Goal: Task Accomplishment & Management: Manage account settings

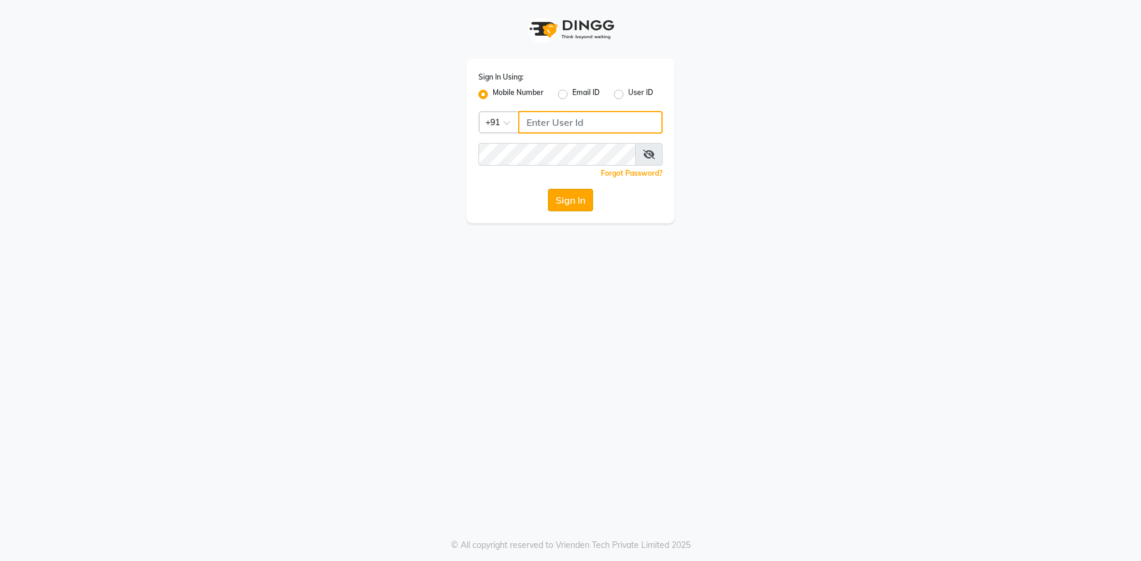
type input "9717107700"
click at [576, 204] on button "Sign In" at bounding box center [570, 200] width 45 height 23
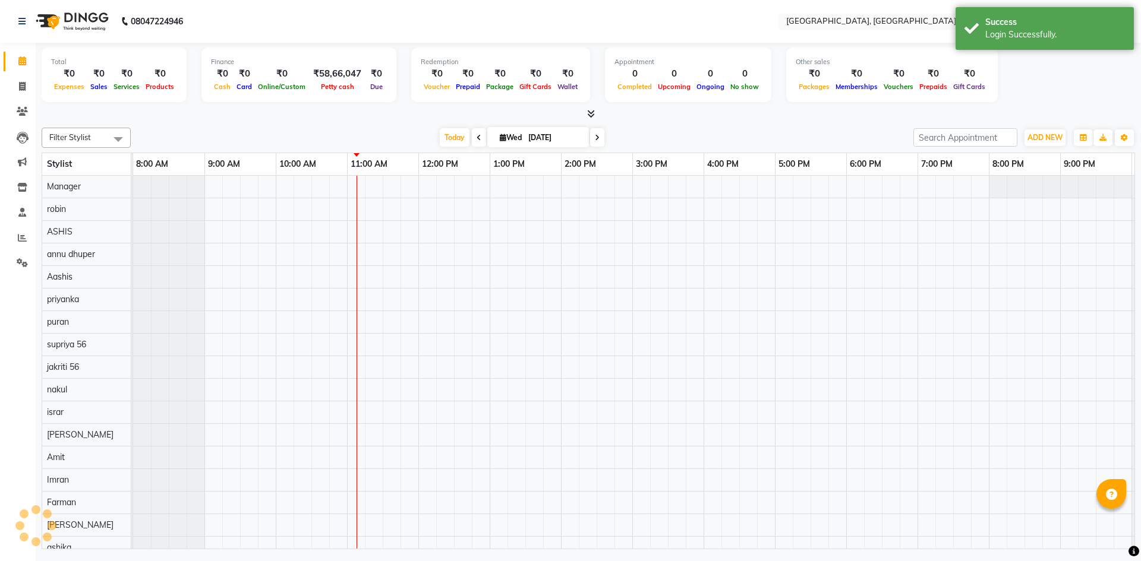
select select "en"
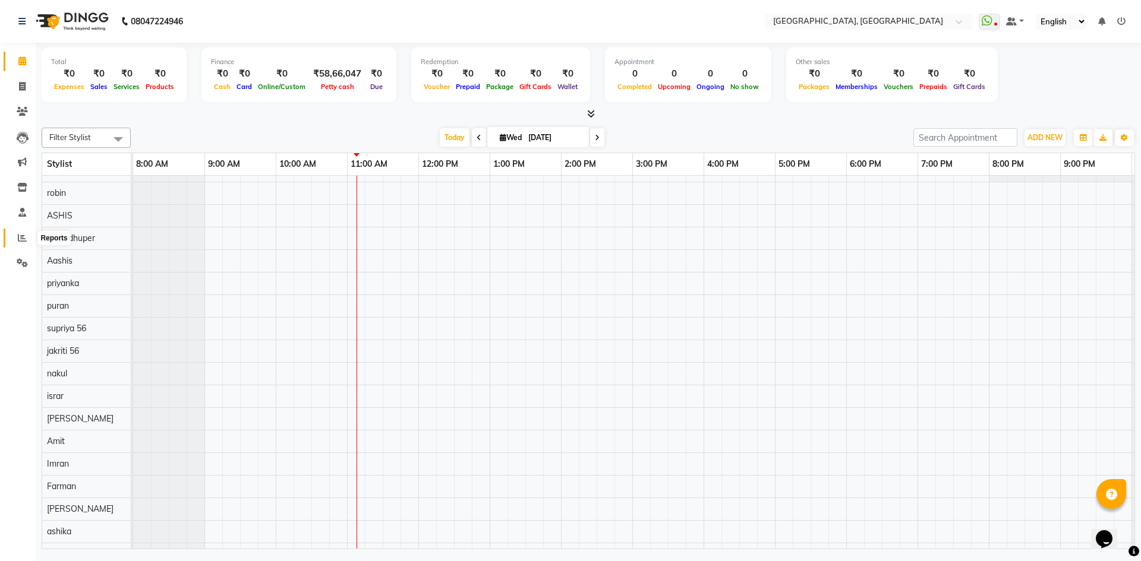
click at [23, 238] on icon at bounding box center [22, 237] width 9 height 9
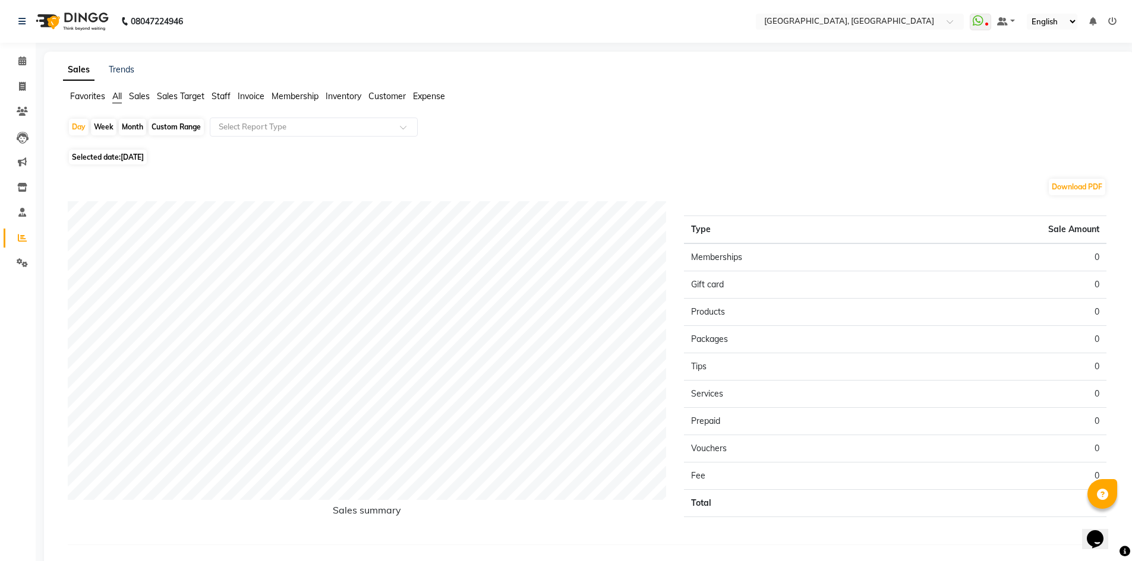
click at [223, 92] on span "Staff" at bounding box center [220, 96] width 19 height 11
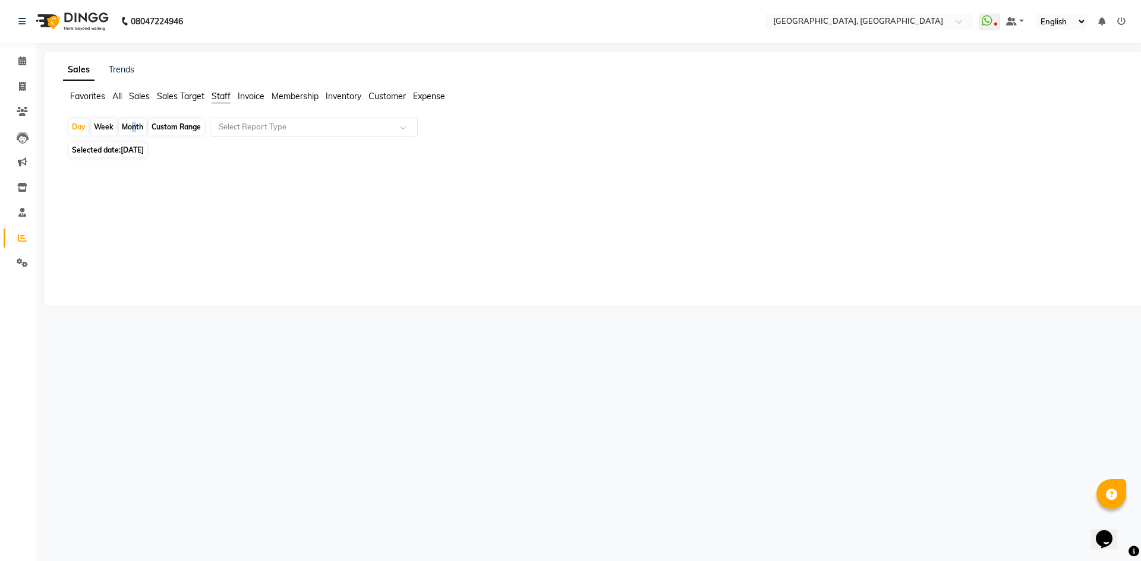
click at [130, 128] on div "Month" at bounding box center [132, 127] width 27 height 17
select select "9"
select select "2025"
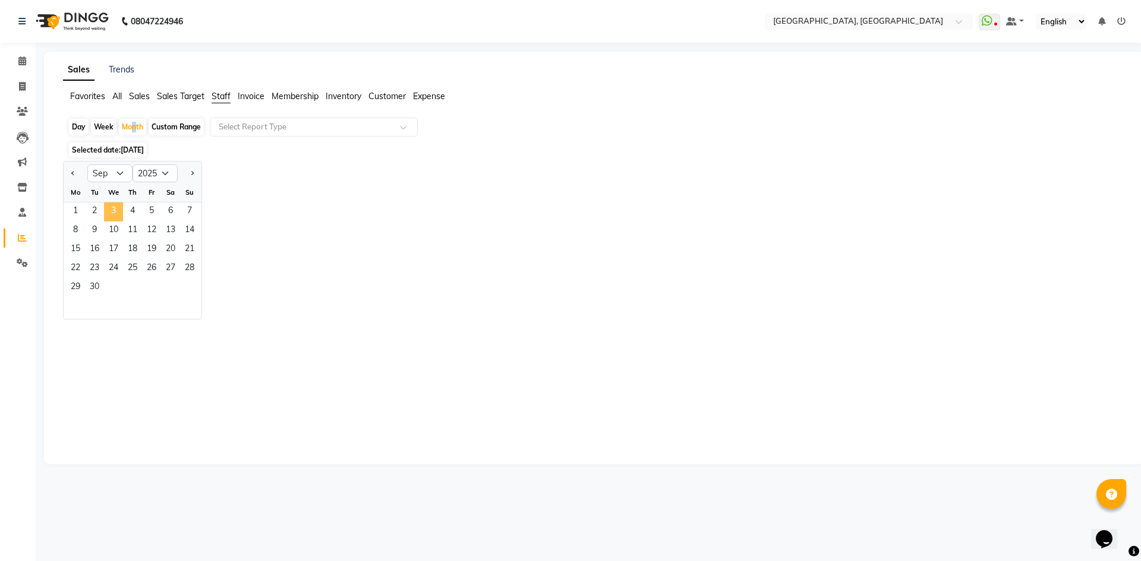
click at [113, 211] on span "3" at bounding box center [113, 212] width 19 height 19
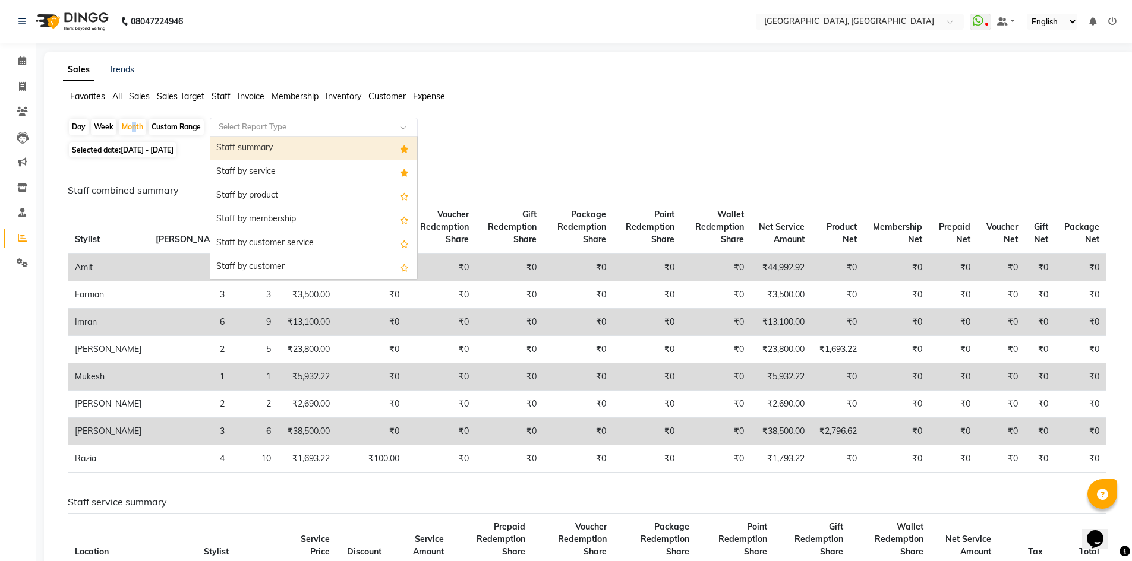
click at [393, 127] on div at bounding box center [313, 127] width 207 height 12
click at [281, 144] on div "Staff summary" at bounding box center [313, 149] width 207 height 24
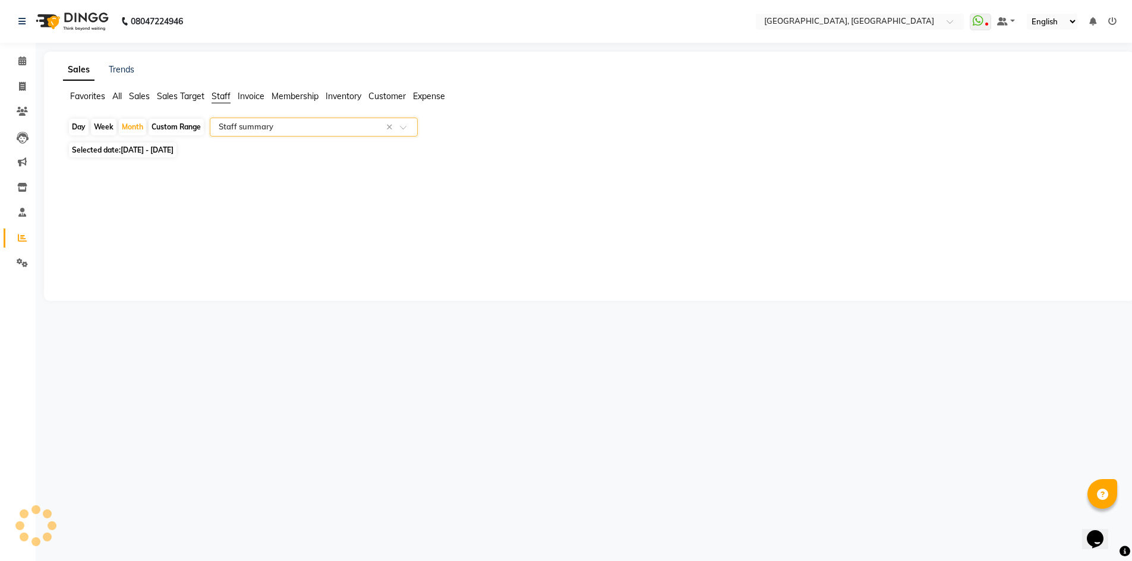
select select "full_report"
select select "csv"
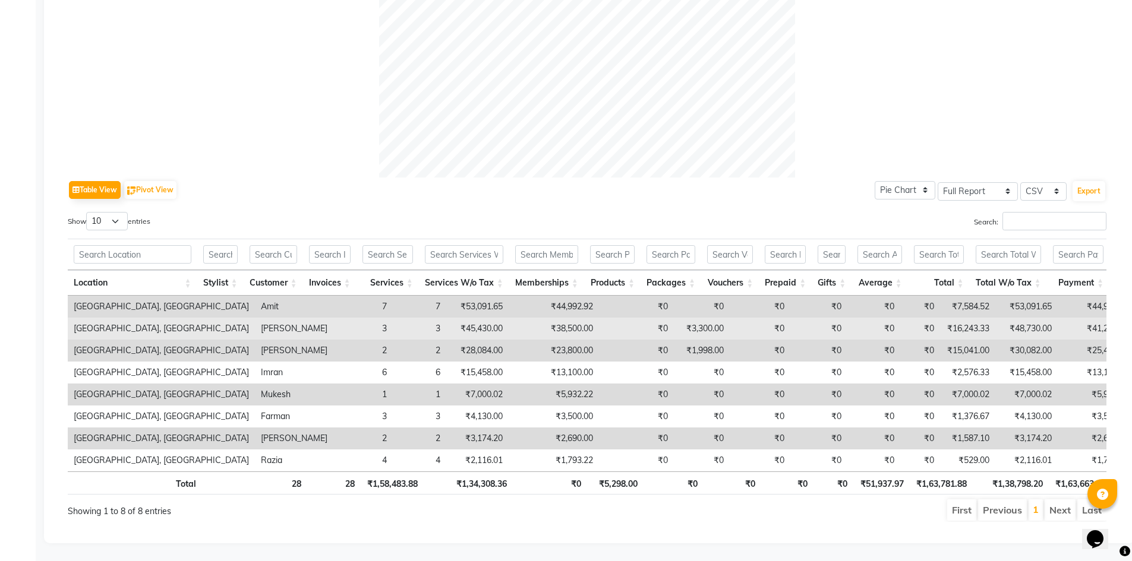
scroll to position [441, 0]
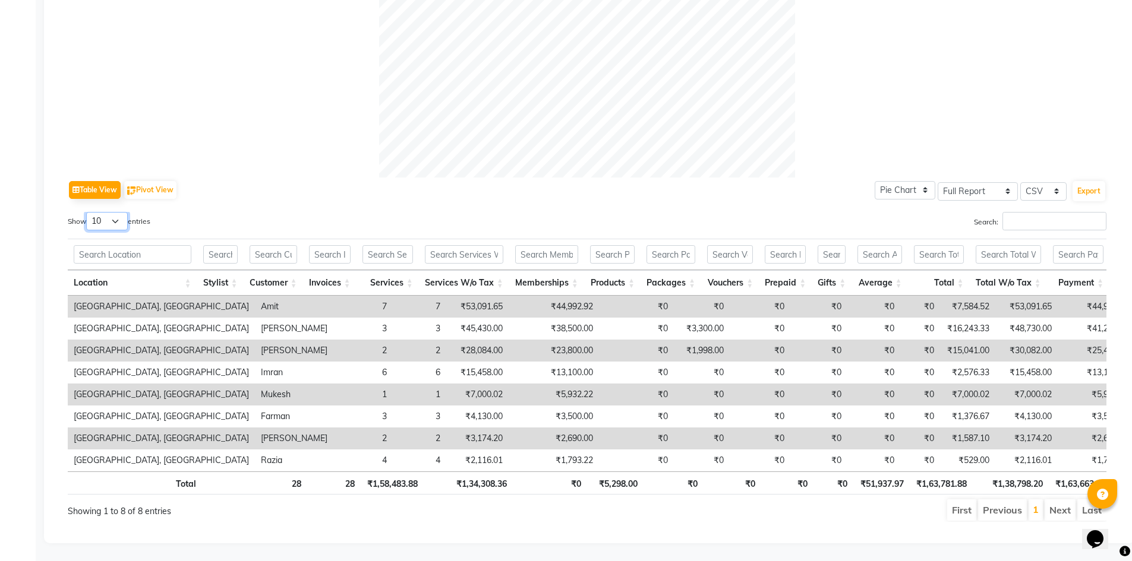
click at [118, 212] on select "10 25 50 100" at bounding box center [107, 221] width 42 height 18
select select "100"
click at [88, 212] on select "10 25 50 100" at bounding box center [107, 221] width 42 height 18
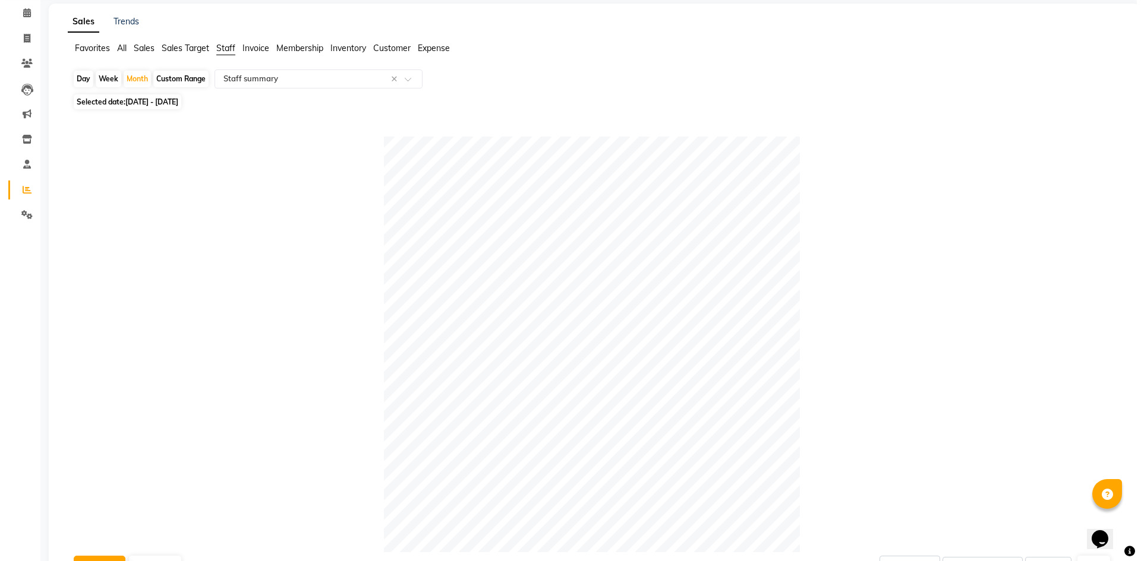
scroll to position [0, 0]
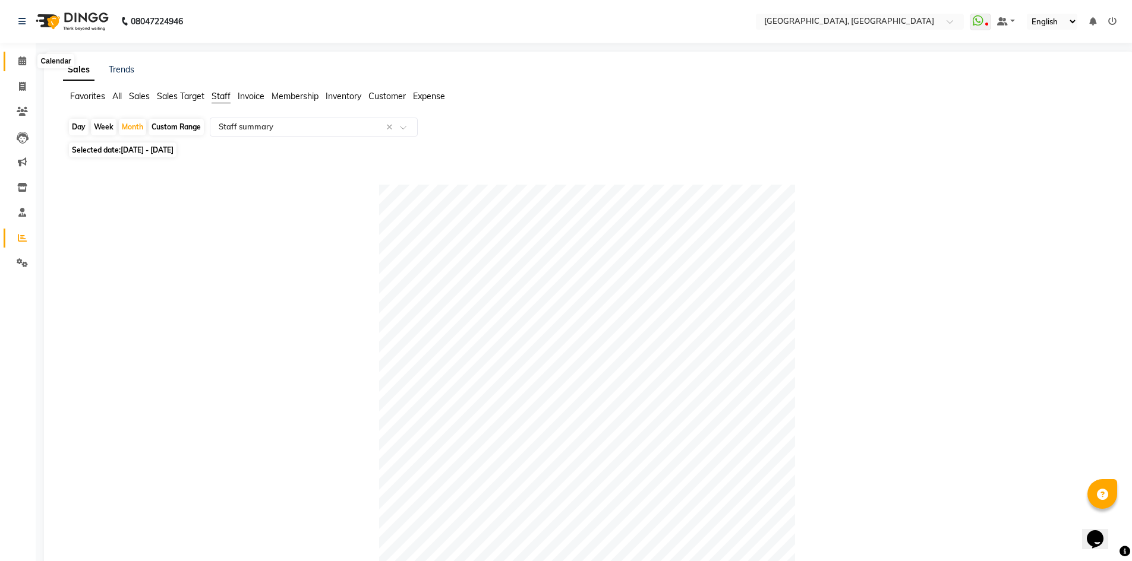
click at [26, 61] on icon at bounding box center [22, 60] width 8 height 9
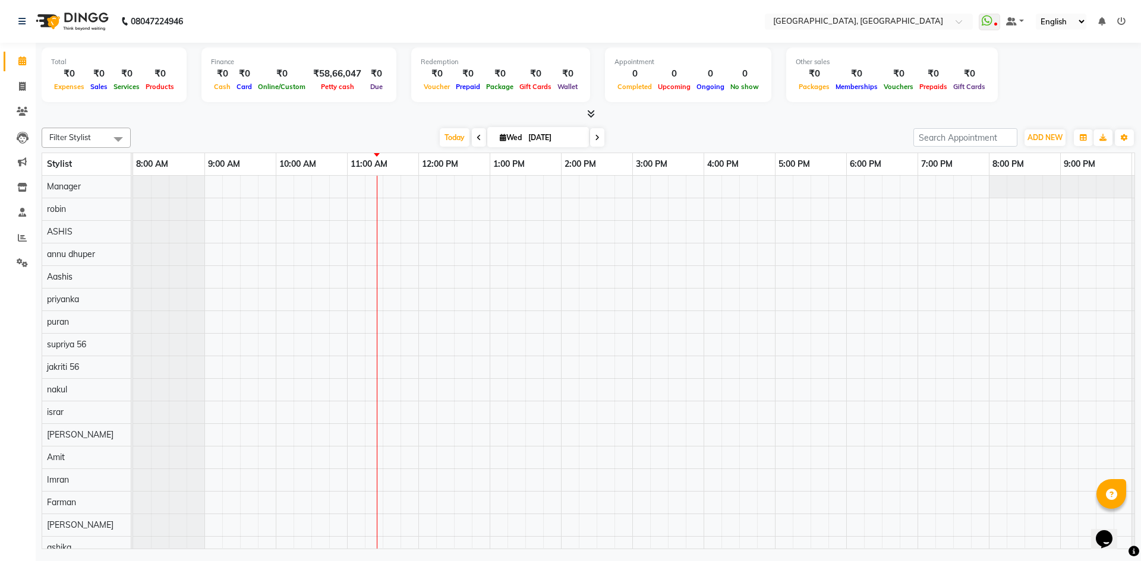
click at [301, 107] on div "Total ₹0 Expenses ₹0 Sales ₹0 Services ₹0 Products Finance ₹0 Cash ₹0 Card ₹0 O…" at bounding box center [588, 82] width 1093 height 78
click at [587, 111] on icon at bounding box center [591, 113] width 8 height 9
